Goal: Task Accomplishment & Management: Use online tool/utility

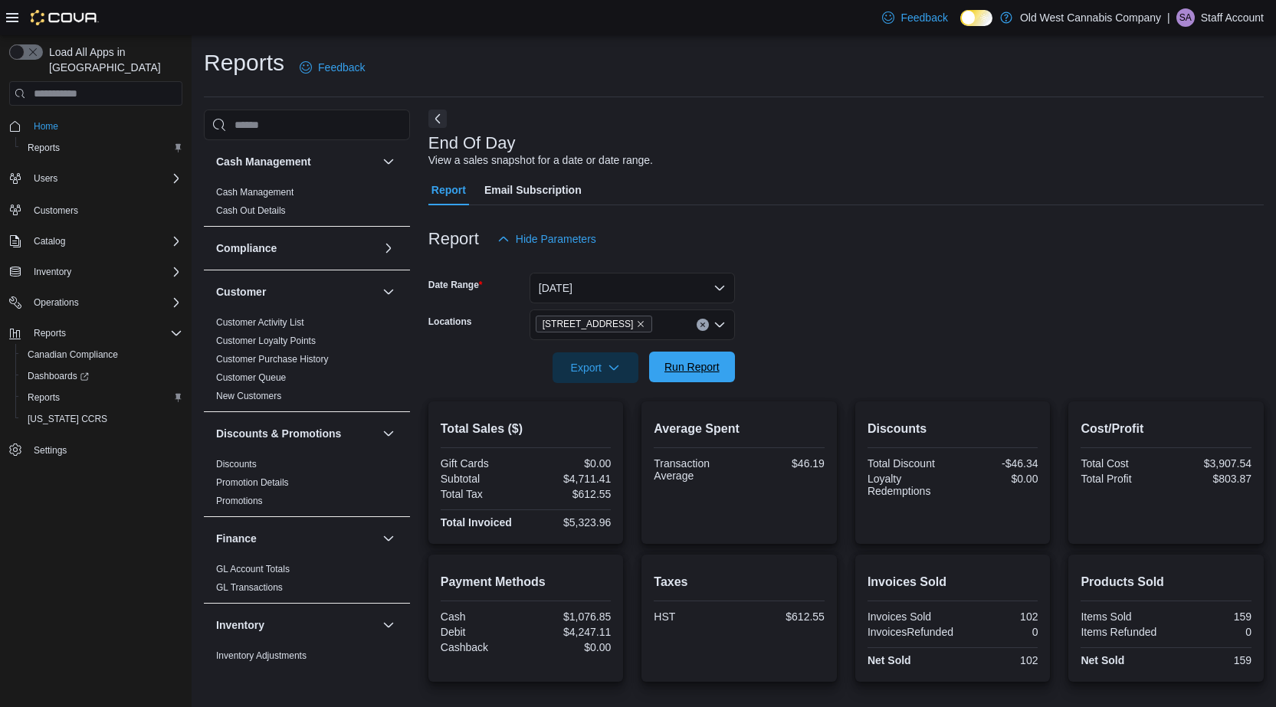
click at [727, 362] on button "Run Report" at bounding box center [692, 367] width 86 height 31
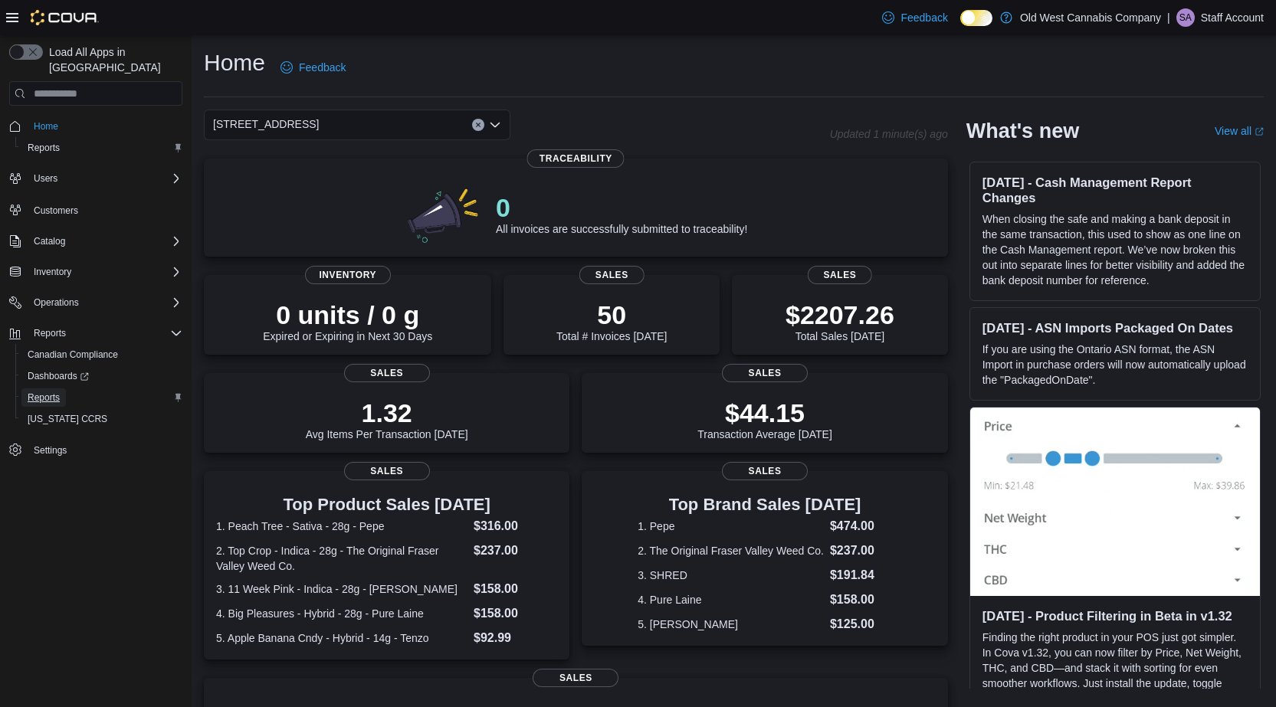
click at [34, 392] on span "Reports" at bounding box center [44, 398] width 32 height 12
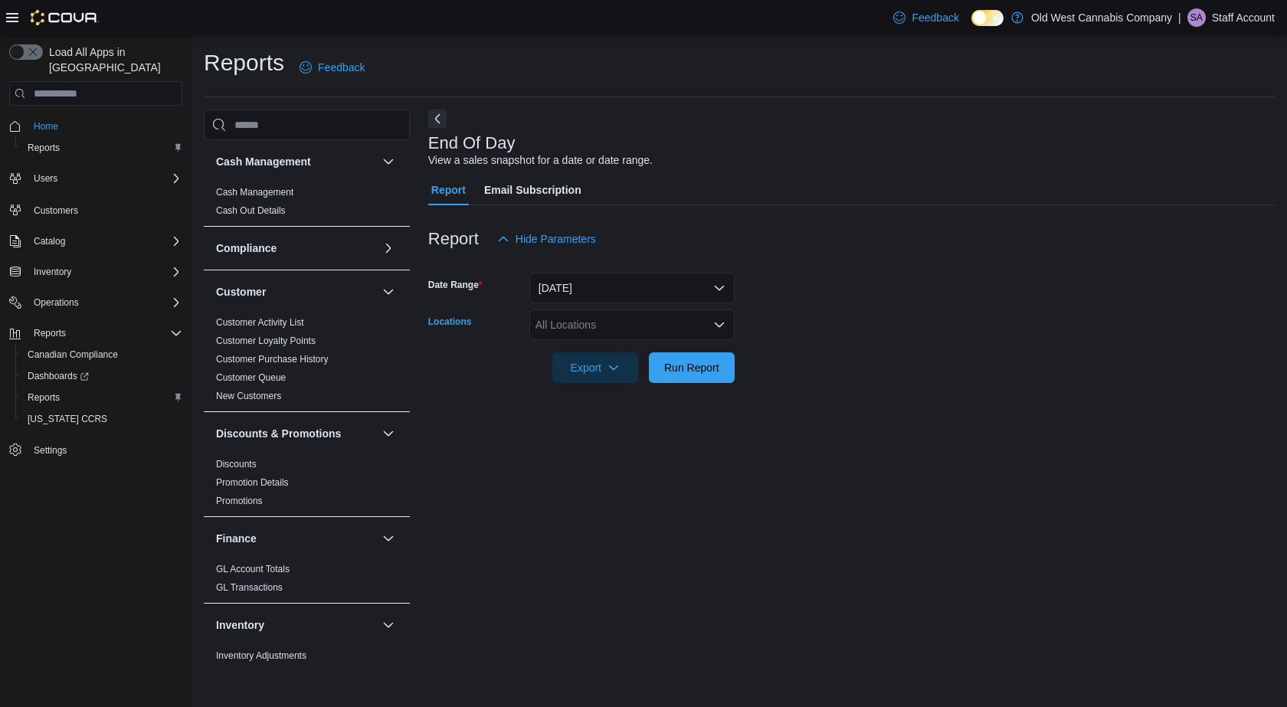
click at [718, 324] on icon "Open list of options" at bounding box center [719, 325] width 12 height 12
click at [648, 372] on span "215 King Street East" at bounding box center [615, 373] width 106 height 15
click at [667, 367] on span "Run Report" at bounding box center [691, 366] width 55 height 15
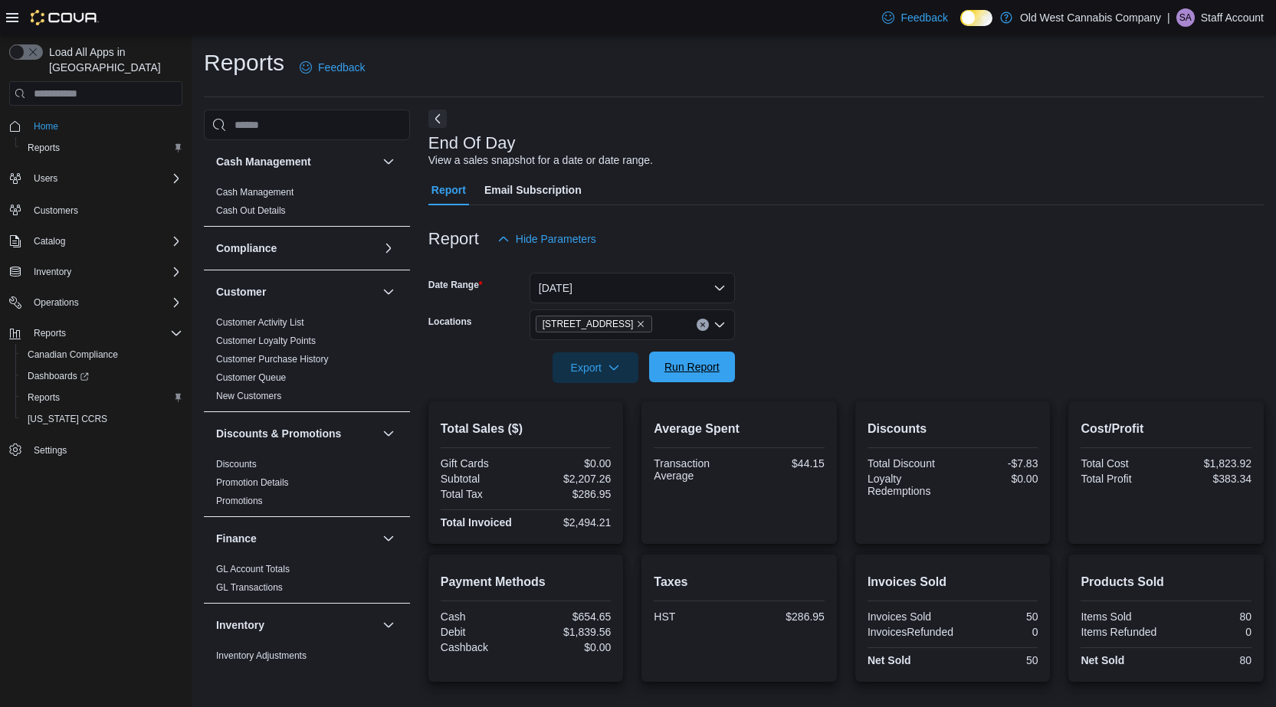
click at [667, 356] on span "Run Report" at bounding box center [691, 367] width 67 height 31
click at [694, 356] on span "Run Report" at bounding box center [691, 367] width 67 height 31
click at [685, 361] on span "Run Report" at bounding box center [691, 366] width 55 height 15
click at [684, 362] on span "Run Report" at bounding box center [691, 366] width 55 height 15
click at [712, 372] on span "Run Report" at bounding box center [691, 366] width 55 height 15
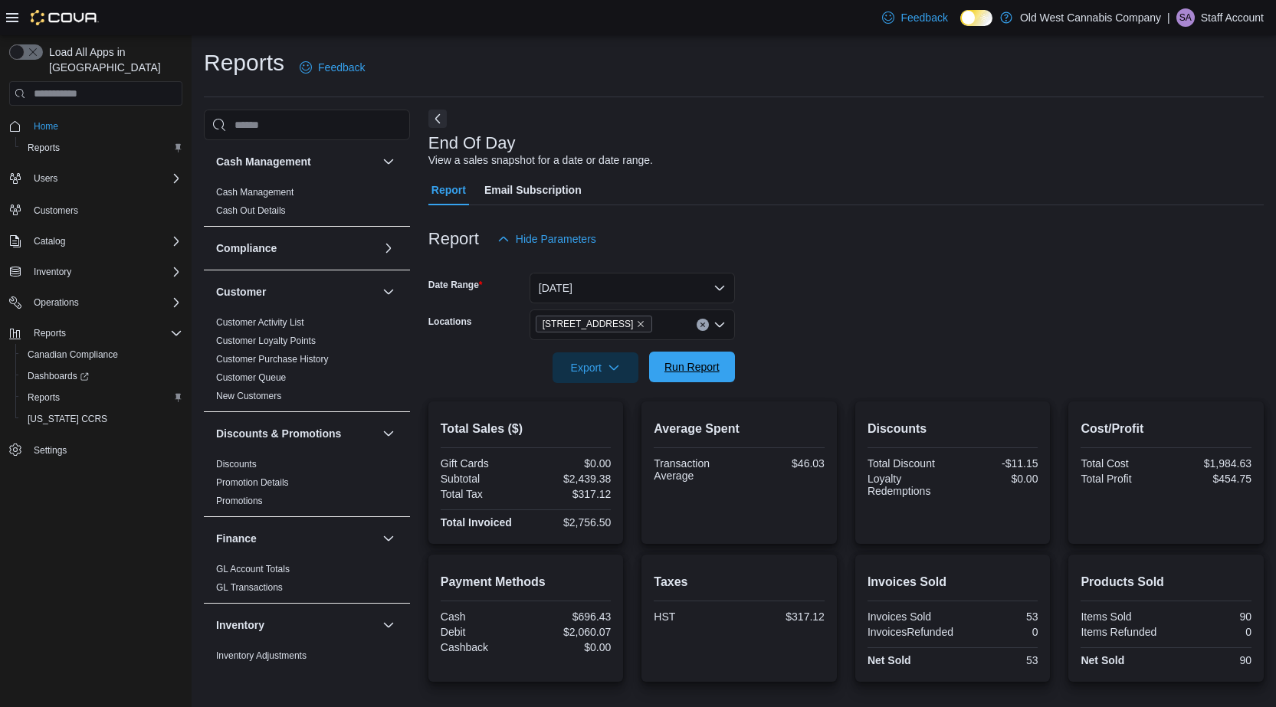
click at [676, 366] on span "Run Report" at bounding box center [691, 366] width 55 height 15
click at [677, 381] on span "Run Report" at bounding box center [691, 367] width 67 height 31
click at [698, 372] on span "Run Report" at bounding box center [691, 366] width 55 height 15
click at [693, 366] on span "Run Report" at bounding box center [691, 366] width 55 height 15
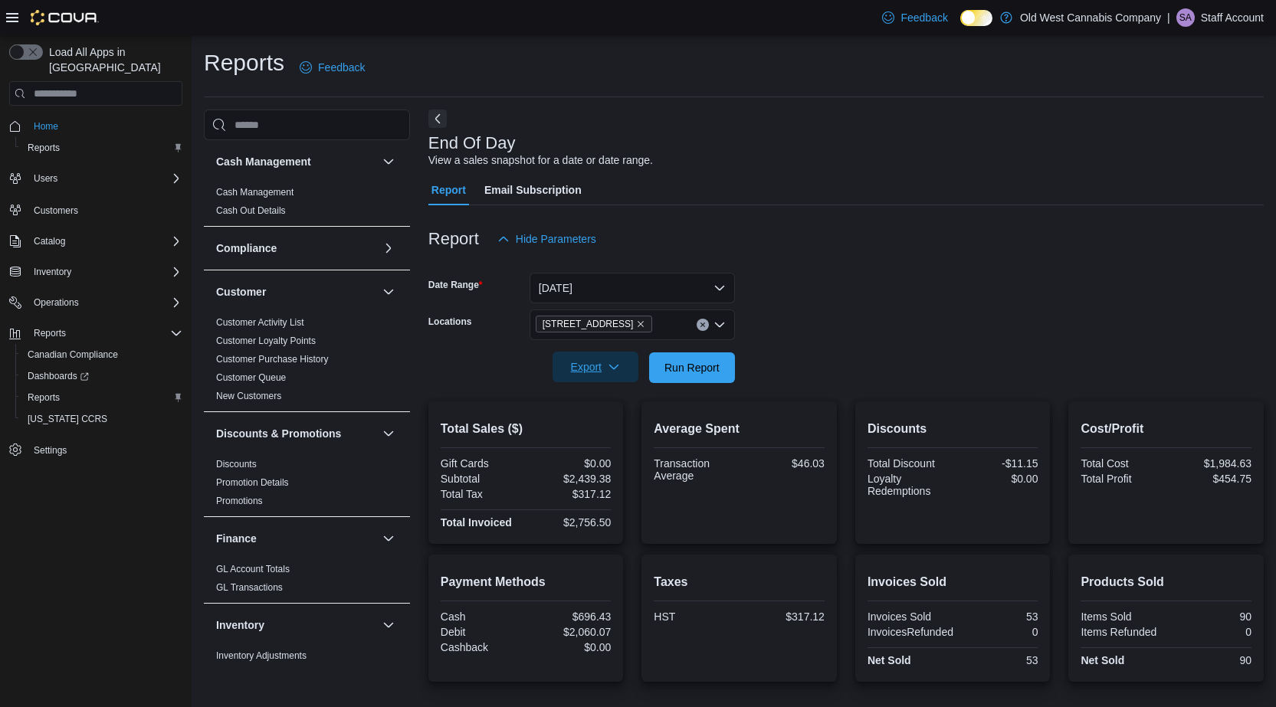
click at [587, 379] on span "Export" at bounding box center [595, 367] width 67 height 31
click at [595, 441] on button "Export to Pdf" at bounding box center [597, 429] width 87 height 31
click at [688, 372] on span "Run Report" at bounding box center [691, 366] width 55 height 15
click at [602, 368] on span "Export" at bounding box center [595, 367] width 67 height 31
click at [608, 425] on span "Export to Pdf" at bounding box center [597, 429] width 69 height 12
